Goal: Information Seeking & Learning: Learn about a topic

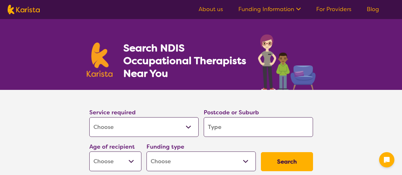
select select "[MEDICAL_DATA]"
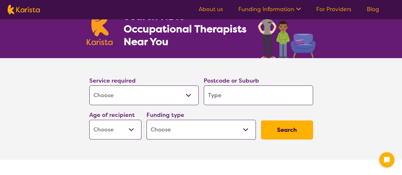
scroll to position [64, 0]
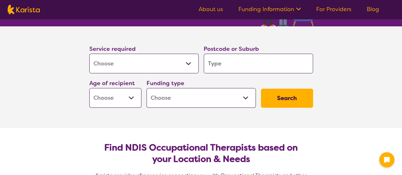
click at [229, 66] on input "search" at bounding box center [258, 64] width 109 height 20
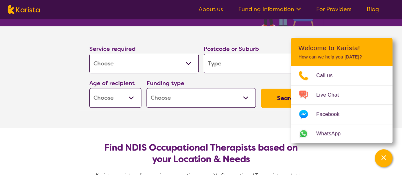
type input "4"
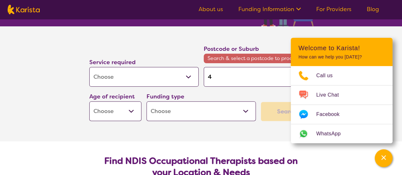
type input "43"
type input "430"
type input "4305"
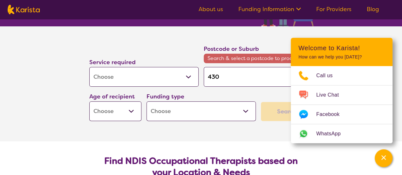
type input "4305"
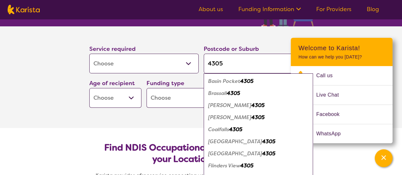
type input "4305"
click at [227, 80] on em "Basin Pocket" at bounding box center [224, 81] width 32 height 7
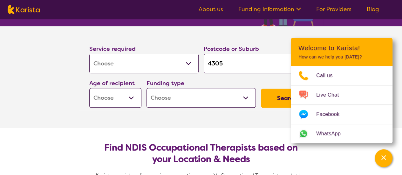
click at [115, 95] on select "Early Childhood - 0 to 9 Child - 10 to 11 Adolescent - 12 to 17 Adult - 18 to 6…" at bounding box center [115, 98] width 52 height 20
click at [125, 100] on select "Early Childhood - 0 to 9 Child - 10 to 11 Adolescent - 12 to 17 Adult - 18 to 6…" at bounding box center [115, 98] width 52 height 20
select select "AD"
click at [89, 88] on select "Early Childhood - 0 to 9 Child - 10 to 11 Adolescent - 12 to 17 Adult - 18 to 6…" at bounding box center [115, 98] width 52 height 20
select select "AD"
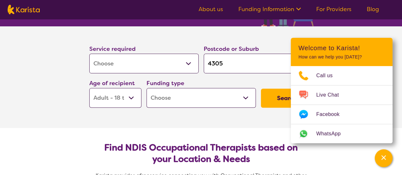
click at [165, 98] on select "Home Care Package (HCP) National Disability Insurance Scheme (NDIS) I don't know" at bounding box center [200, 98] width 109 height 20
select select "i-don-t-know"
click at [146, 88] on select "Home Care Package (HCP) National Disability Insurance Scheme (NDIS) I don't know" at bounding box center [200, 98] width 109 height 20
select select "i-don-t-know"
click at [278, 98] on button "Search" at bounding box center [287, 98] width 52 height 19
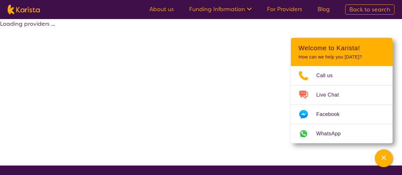
select select "[MEDICAL_DATA]"
select select "AD"
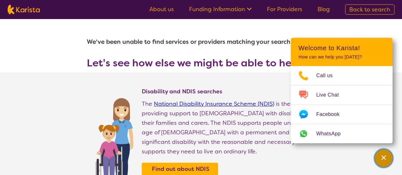
click at [389, 155] on div "Channel Menu" at bounding box center [383, 158] width 13 height 14
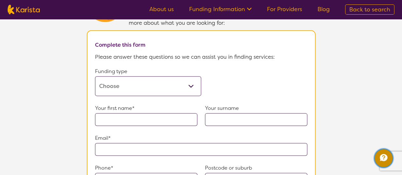
scroll to position [381, 0]
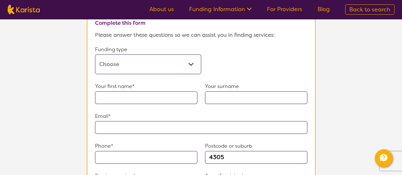
click at [126, 61] on select "Home Care Package (HCP) Home Care Package - Level 1 Home Care Package - Level 2…" at bounding box center [148, 64] width 106 height 20
select select "self-funded"
click at [95, 54] on select "Home Care Package (HCP) Home Care Package - Level 1 Home Care Package - Level 2…" at bounding box center [148, 64] width 106 height 20
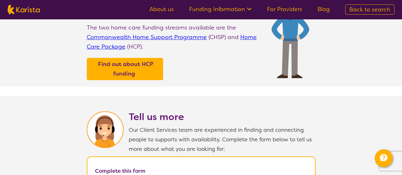
scroll to position [222, 0]
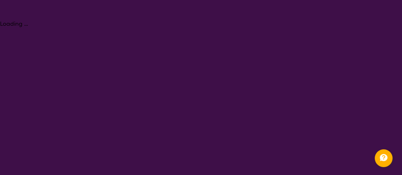
select select "[MEDICAL_DATA]"
select select "AD"
select select "i-don-t-know"
select select "[MEDICAL_DATA]"
select select "AD"
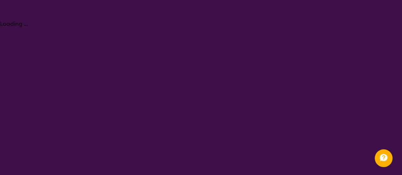
select select "i-don-t-know"
